Goal: Transaction & Acquisition: Purchase product/service

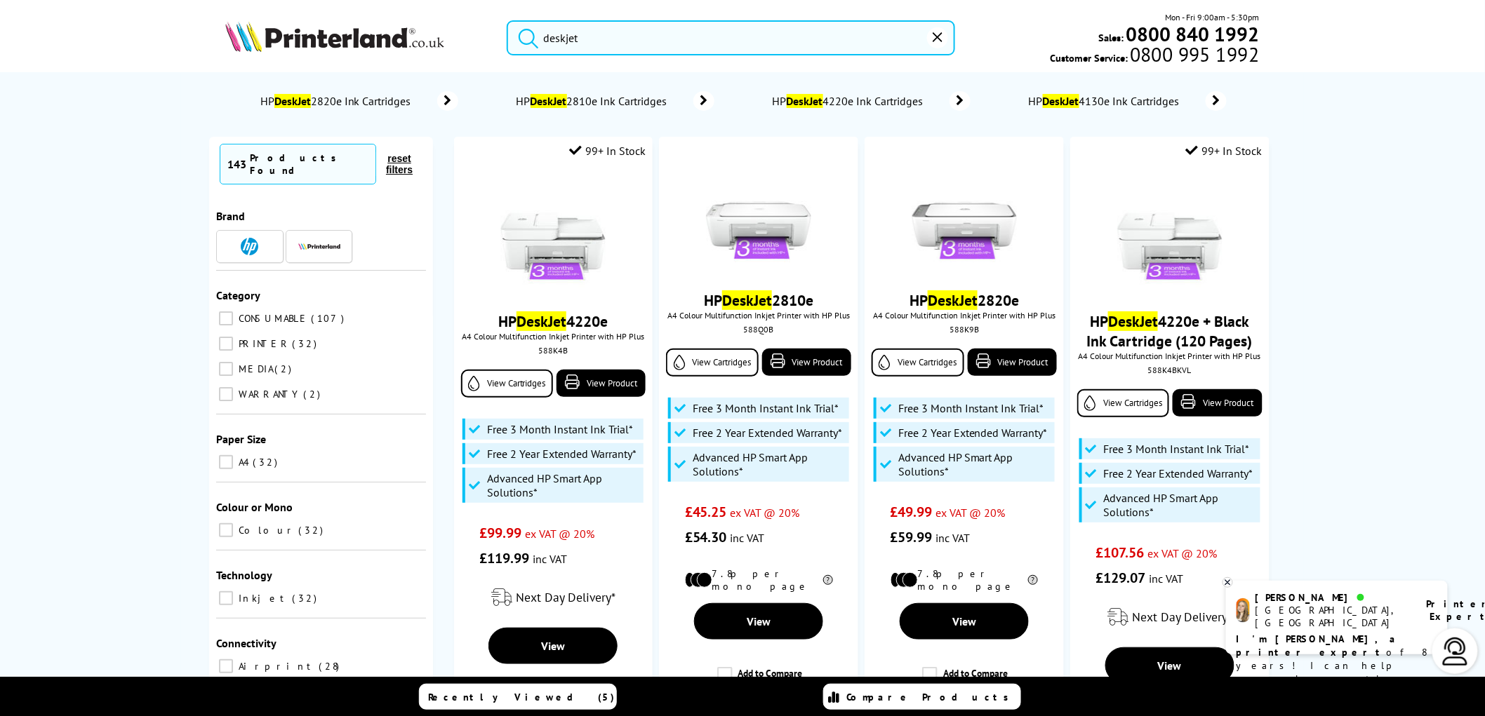
click at [302, 34] on img at bounding box center [334, 36] width 219 height 31
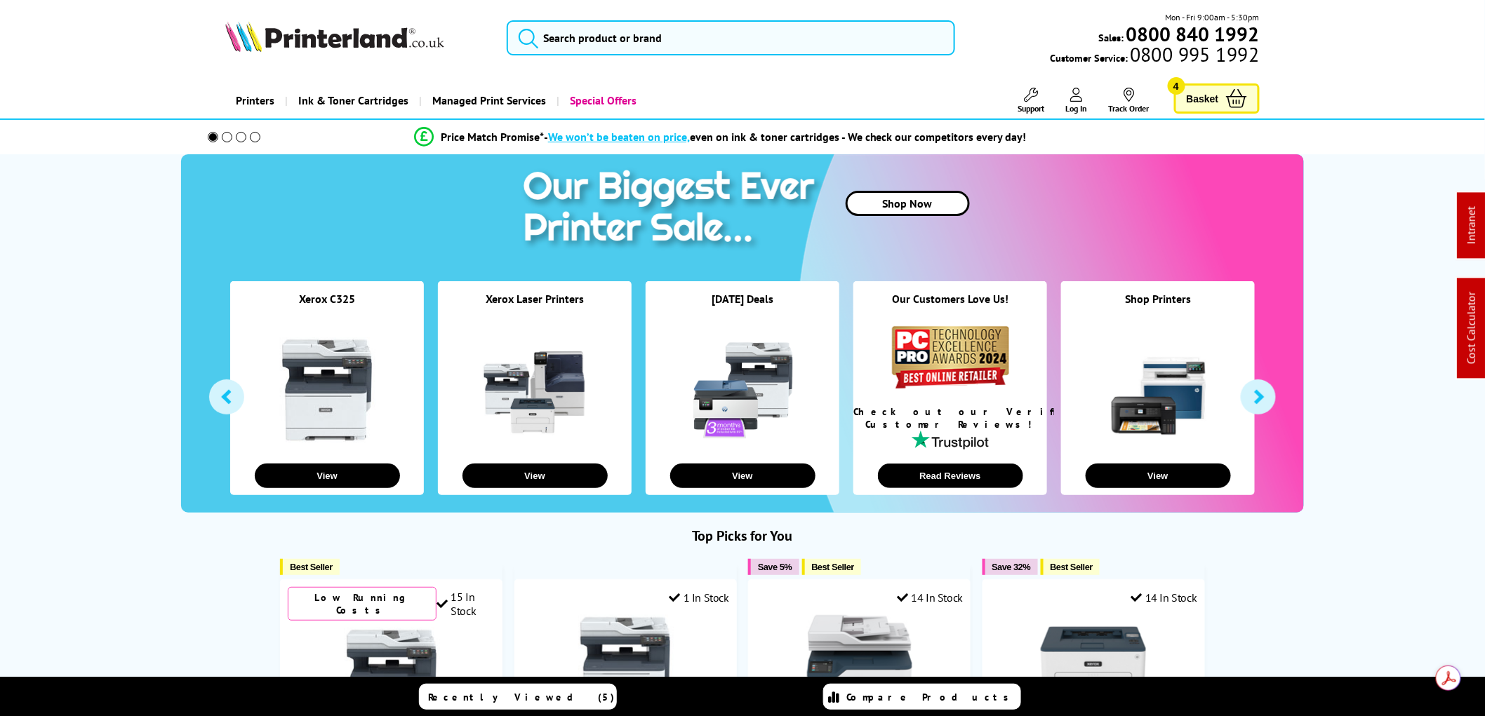
click at [901, 206] on link "Shop Now" at bounding box center [907, 203] width 124 height 25
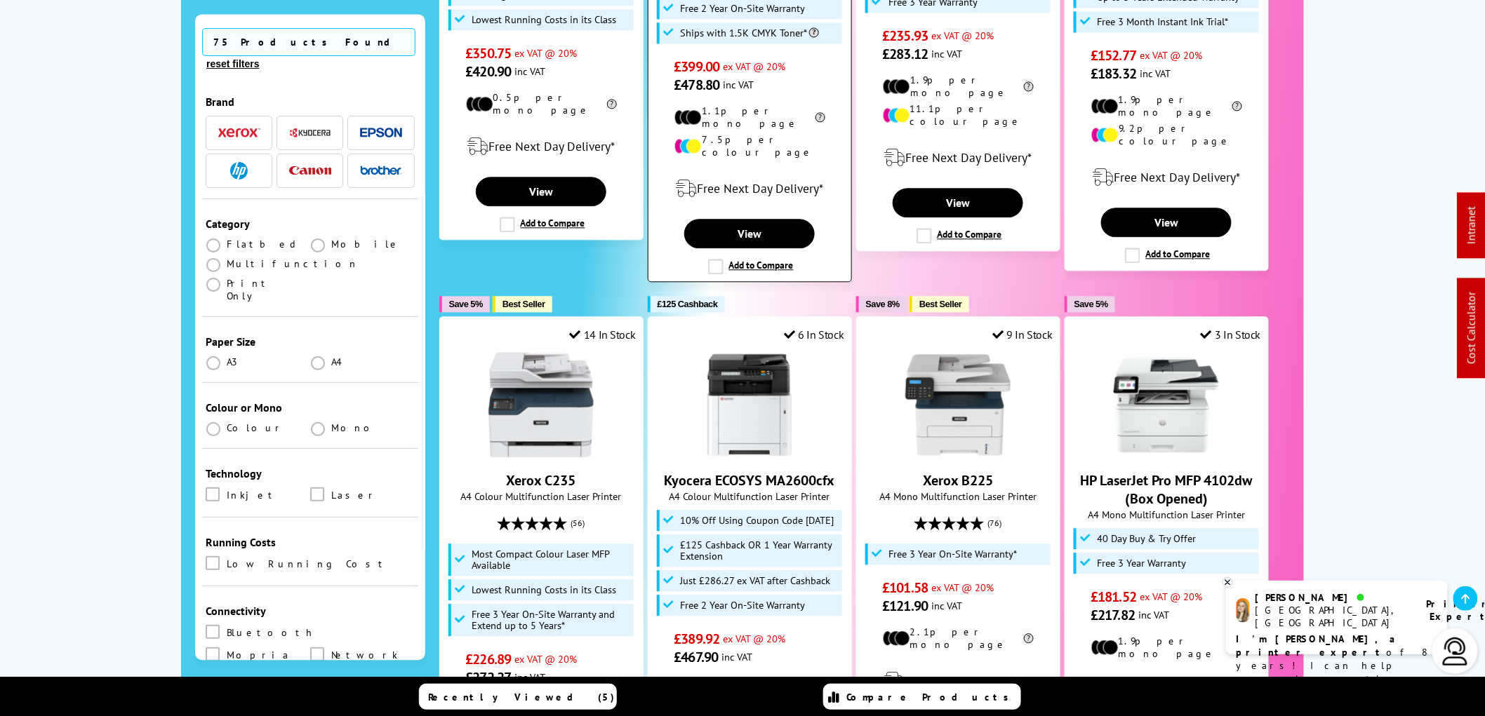
scroll to position [1325, 0]
